Goal: Transaction & Acquisition: Purchase product/service

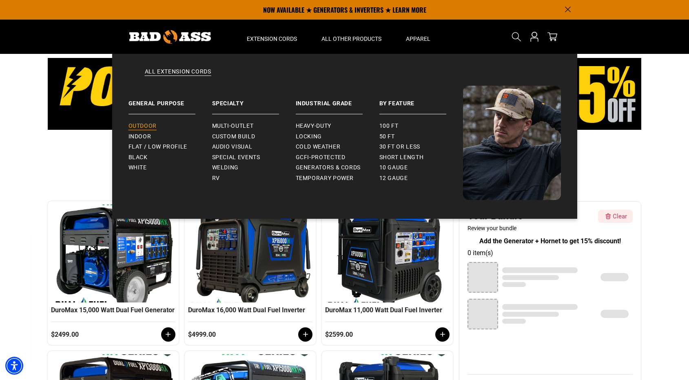
click at [152, 126] on span "Outdoor" at bounding box center [143, 125] width 28 height 7
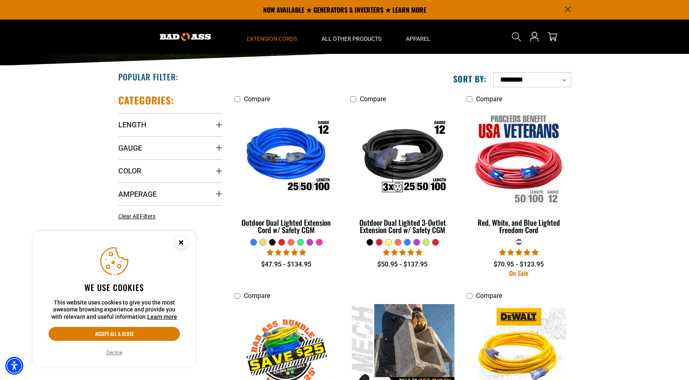
scroll to position [122, 0]
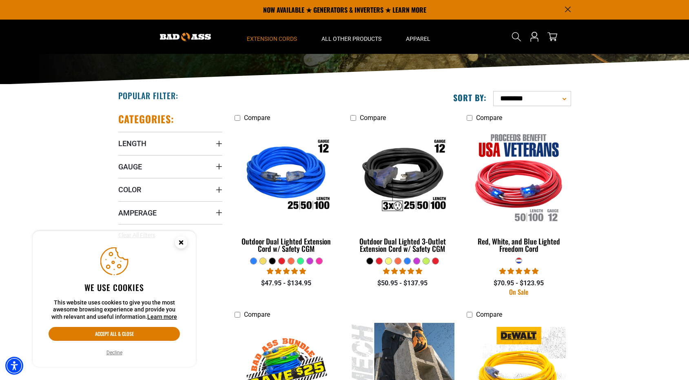
click at [407, 261] on div at bounding box center [407, 261] width 6 height 6
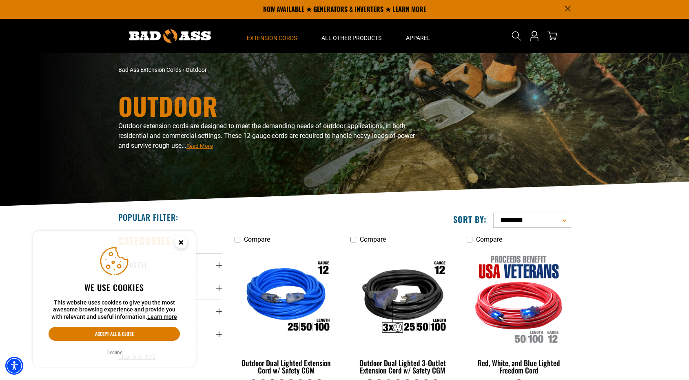
scroll to position [0, 0]
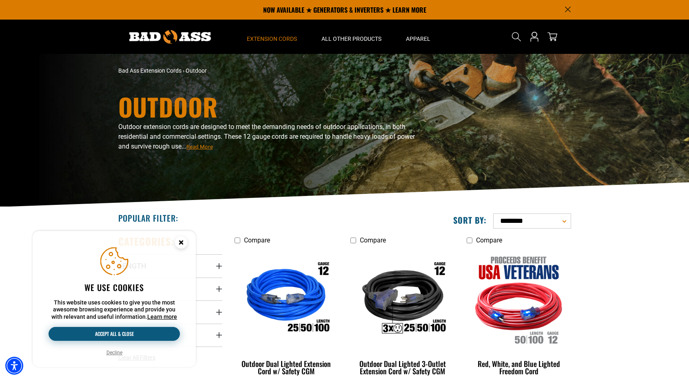
click at [115, 332] on button "Accept all & close" at bounding box center [114, 334] width 131 height 14
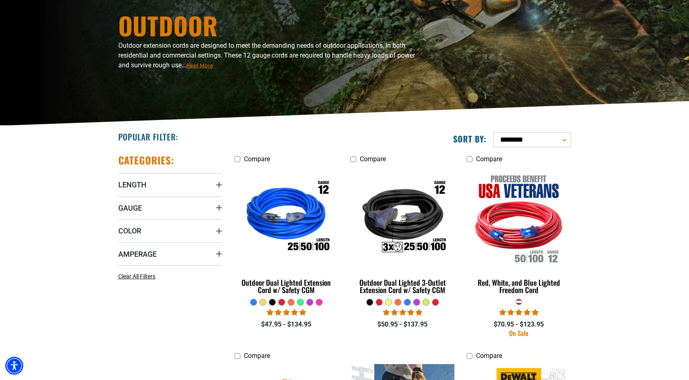
scroll to position [82, 0]
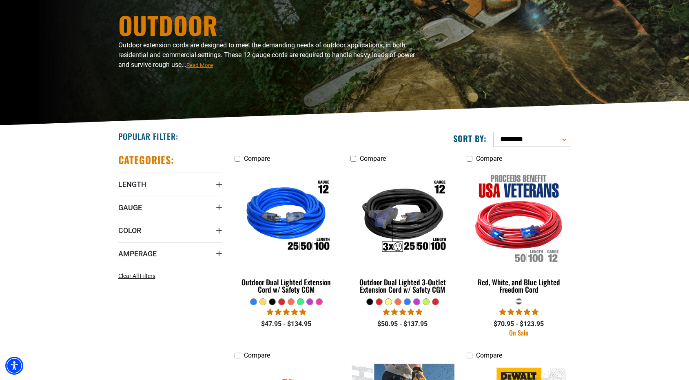
click at [565, 141] on select "**********" at bounding box center [532, 139] width 78 height 15
select select "**********"
click at [493, 132] on select "**********" at bounding box center [532, 139] width 78 height 15
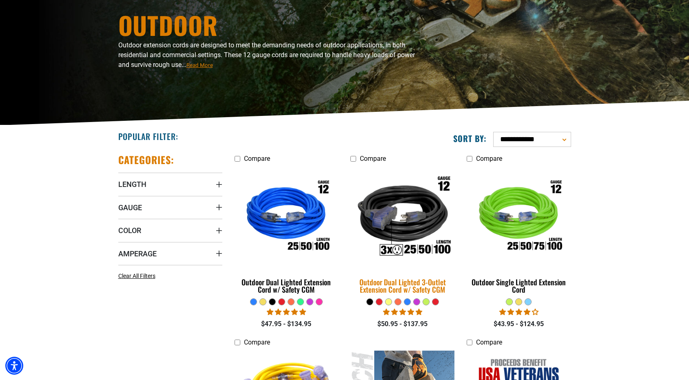
click at [387, 283] on div "Outdoor Dual Lighted 3-Outlet Extension Cord w/ Safety CGM" at bounding box center [402, 285] width 104 height 15
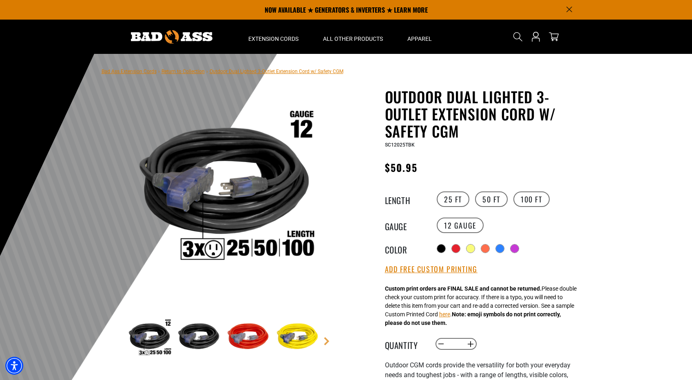
drag, startPoint x: 492, startPoint y: 199, endPoint x: 583, endPoint y: 230, distance: 95.6
click at [492, 199] on label "50 FT" at bounding box center [491, 199] width 33 height 16
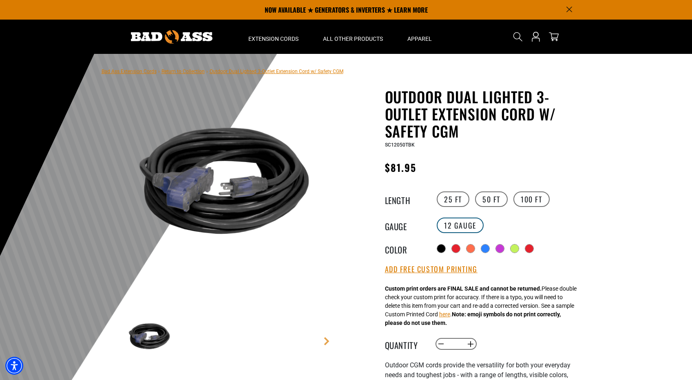
click at [468, 224] on label "12 Gauge" at bounding box center [460, 225] width 47 height 16
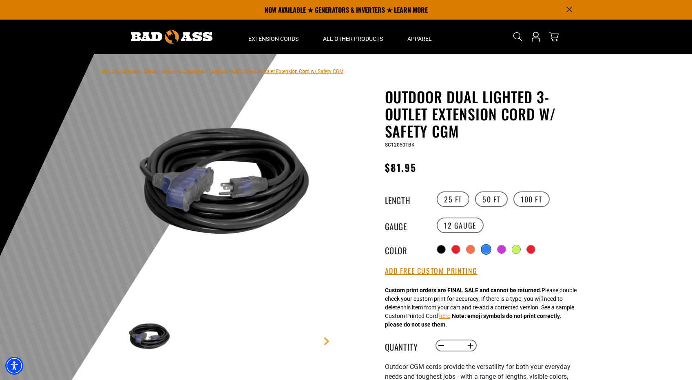
click at [488, 246] on div at bounding box center [486, 249] width 8 height 8
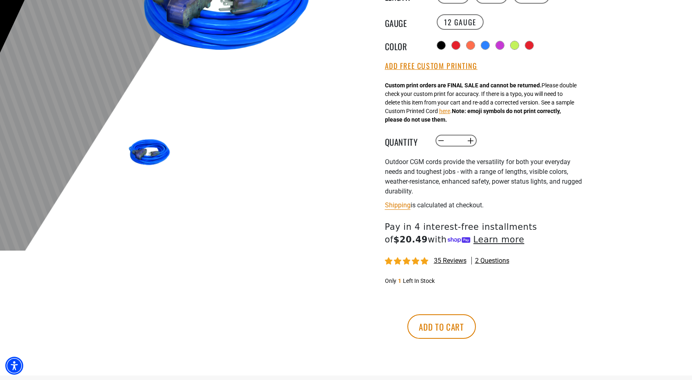
scroll to position [204, 0]
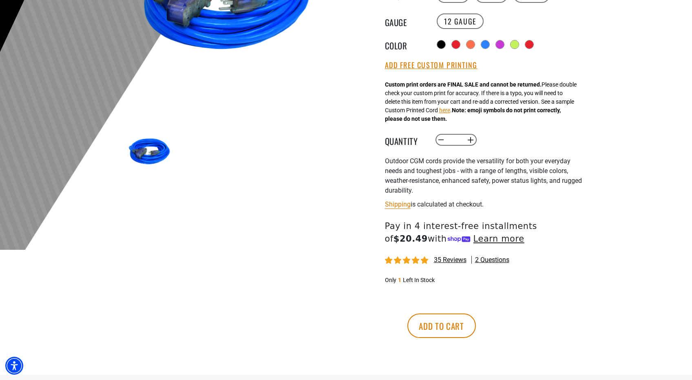
click at [443, 260] on span "35 reviews" at bounding box center [450, 260] width 33 height 8
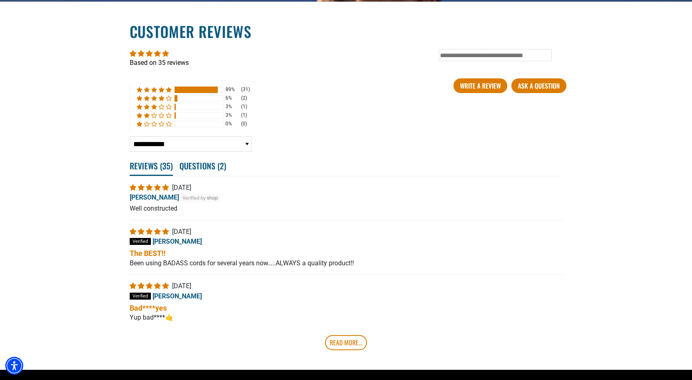
scroll to position [1459, 0]
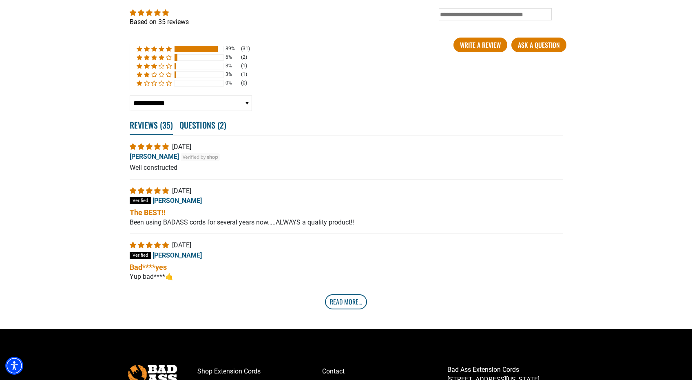
click at [343, 304] on link "Read More..." at bounding box center [346, 301] width 42 height 15
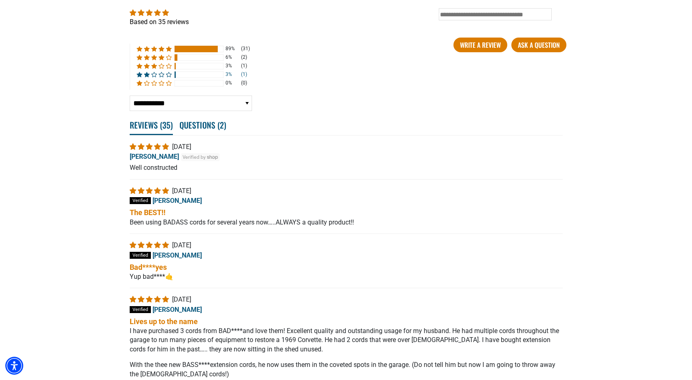
click at [181, 76] on div at bounding box center [199, 74] width 49 height 7
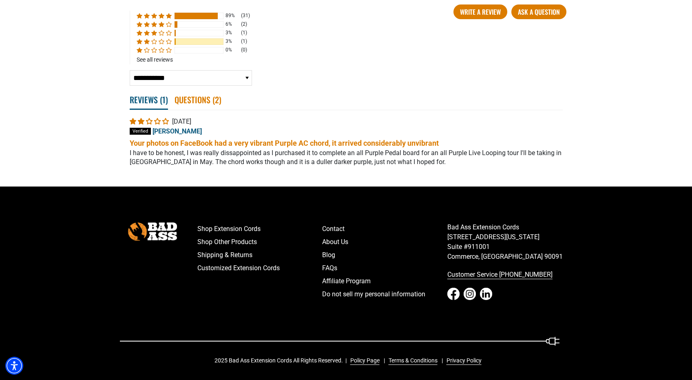
scroll to position [1495, 0]
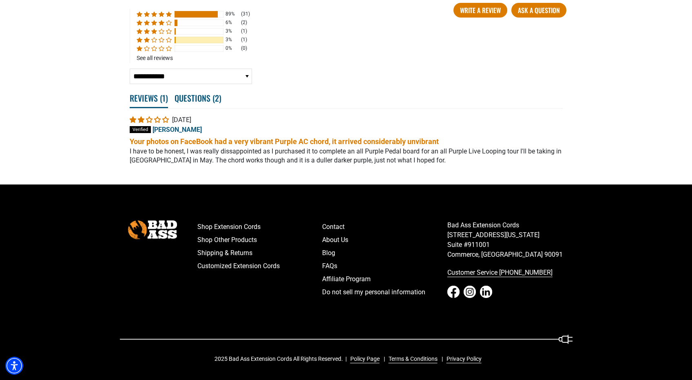
click at [177, 31] on div at bounding box center [199, 31] width 49 height 7
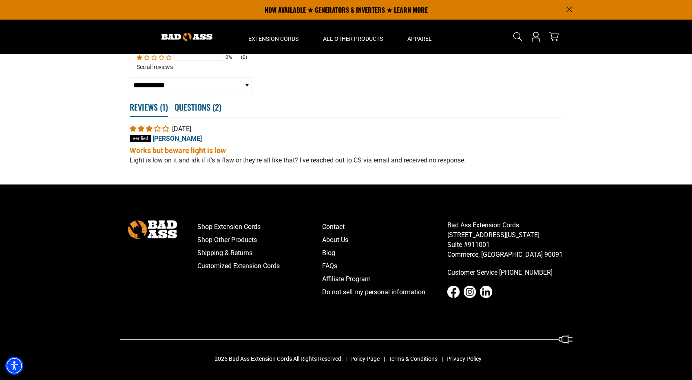
scroll to position [1445, 0]
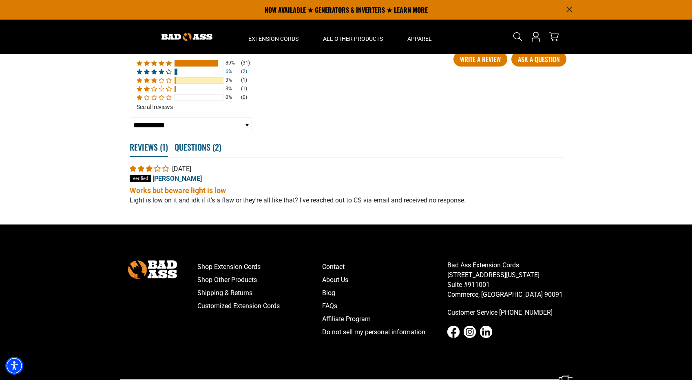
click at [184, 72] on div at bounding box center [199, 72] width 49 height 7
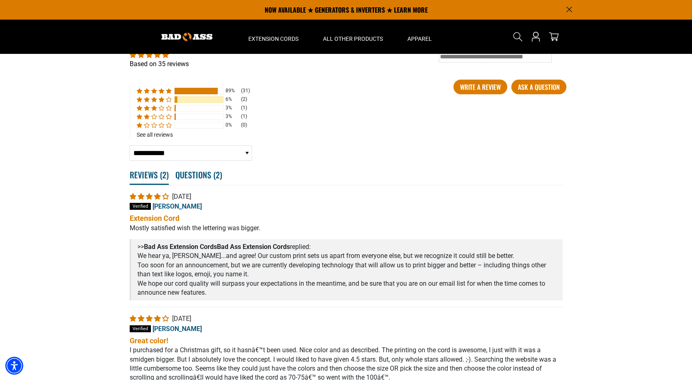
scroll to position [1399, 0]
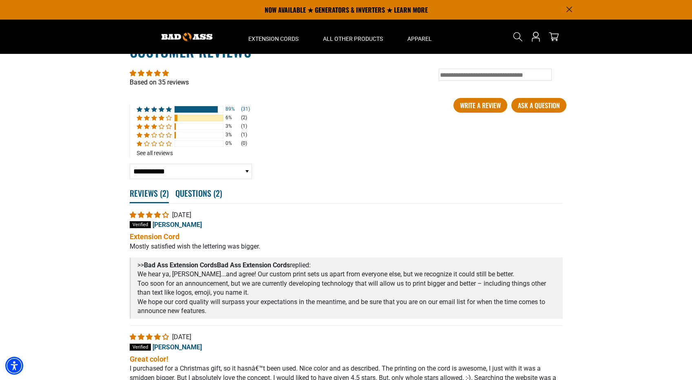
click at [188, 111] on div at bounding box center [197, 109] width 44 height 7
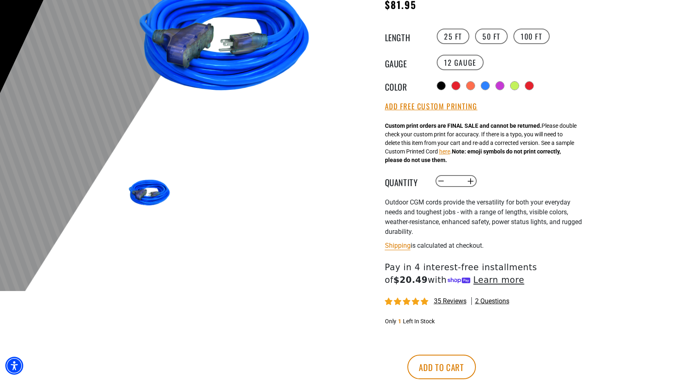
scroll to position [163, 0]
click at [431, 108] on button "Add Free Custom Printing" at bounding box center [431, 106] width 93 height 9
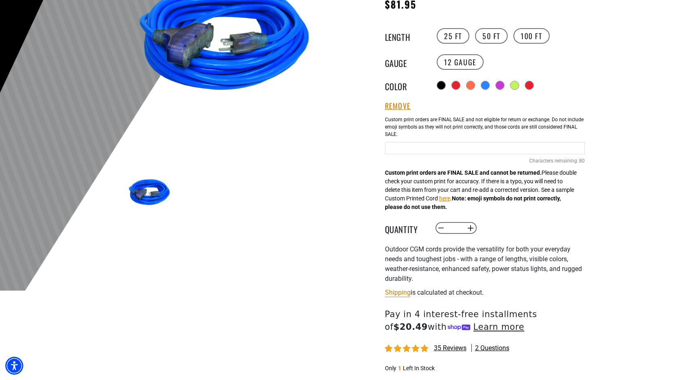
click at [430, 150] on input "text" at bounding box center [485, 148] width 200 height 12
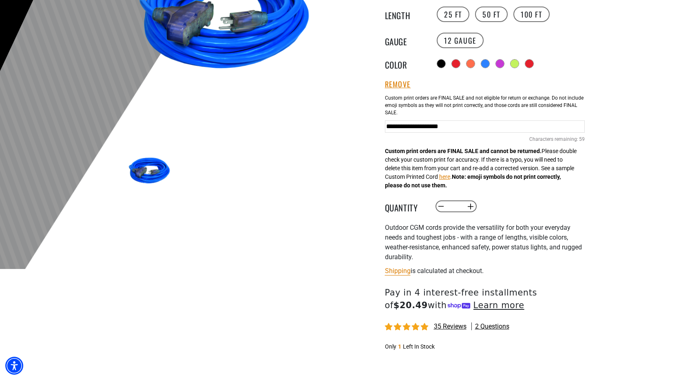
scroll to position [204, 0]
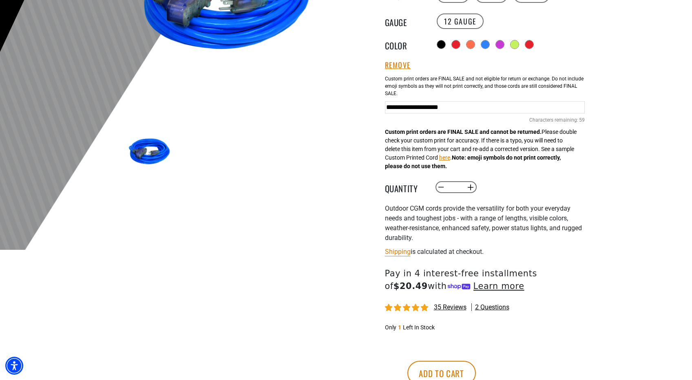
type input "**********"
click at [332, 184] on main-product-gallery at bounding box center [224, 61] width 233 height 316
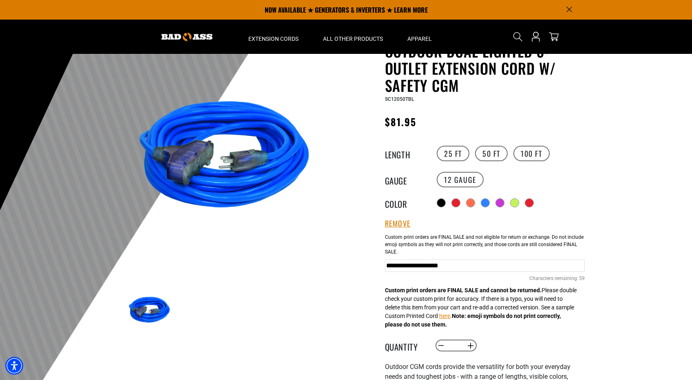
scroll to position [41, 0]
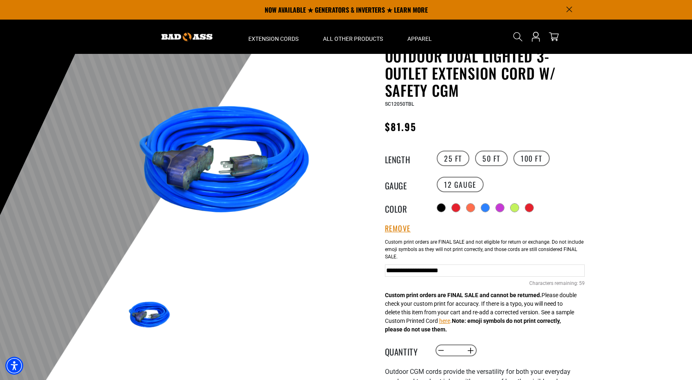
click at [149, 317] on img at bounding box center [149, 316] width 47 height 47
click at [450, 323] on button "here" at bounding box center [444, 321] width 11 height 9
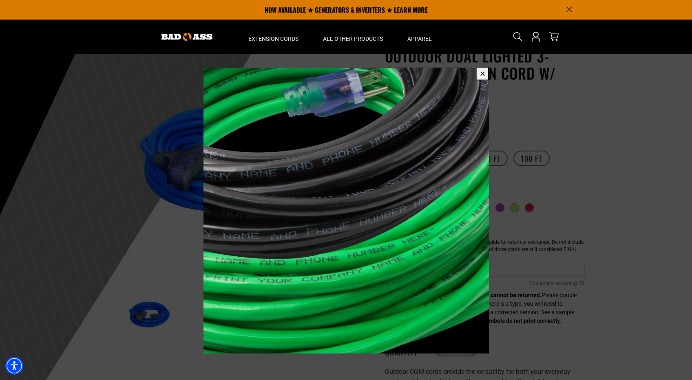
click at [482, 72] on button "✕" at bounding box center [483, 73] width 13 height 13
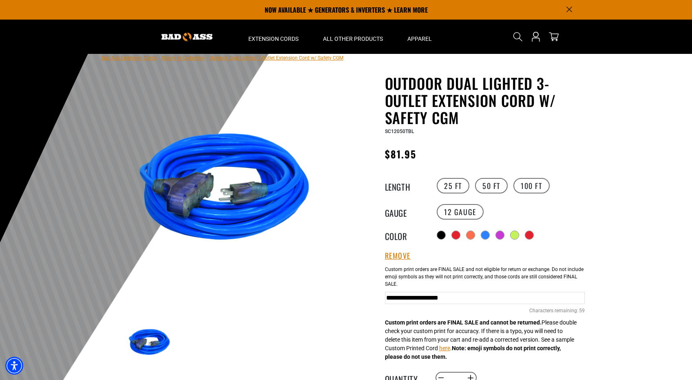
scroll to position [0, 0]
